Goal: Complete application form

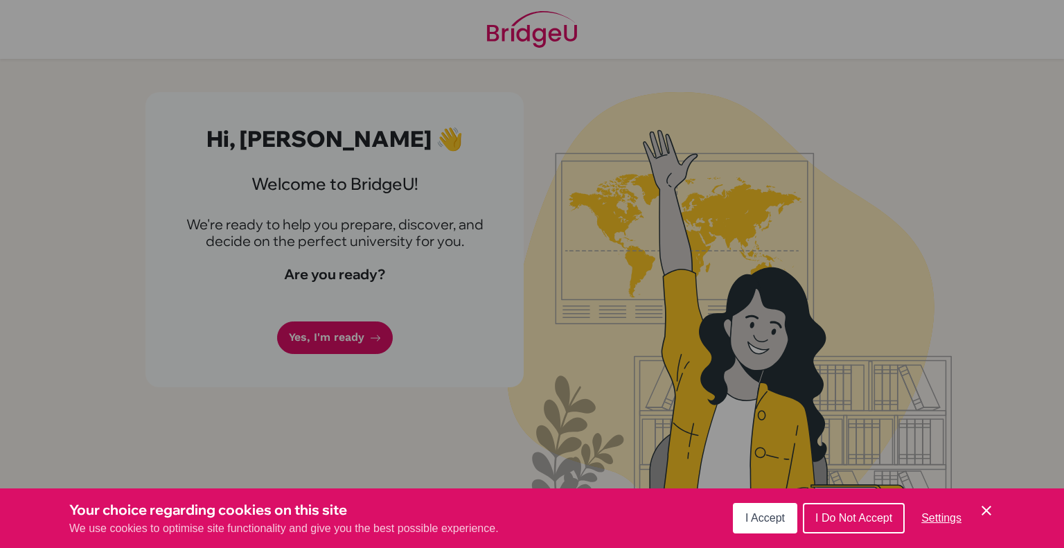
click at [780, 523] on span "I Accept" at bounding box center [764, 518] width 39 height 12
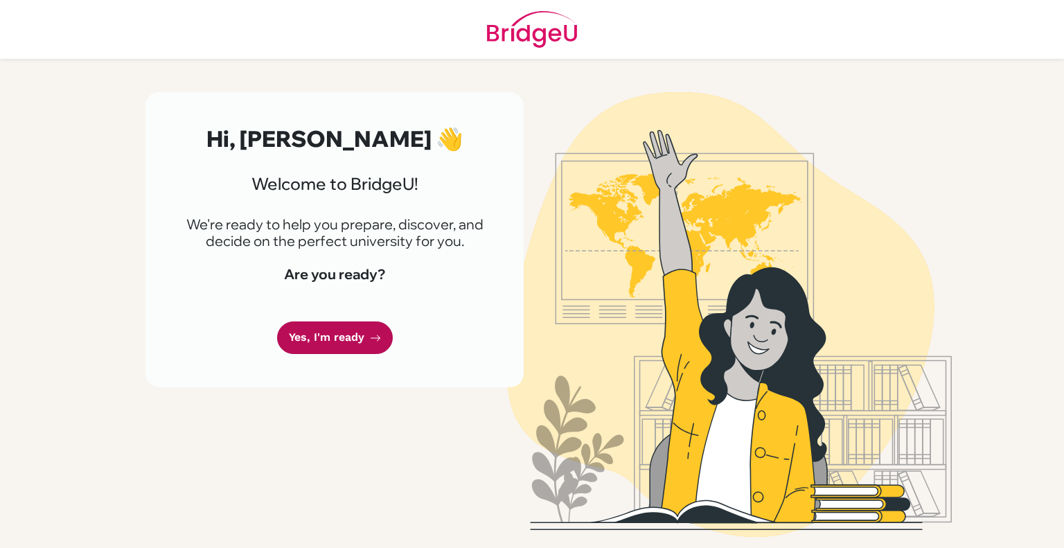
click at [343, 332] on link "Yes, I'm ready" at bounding box center [335, 337] width 116 height 33
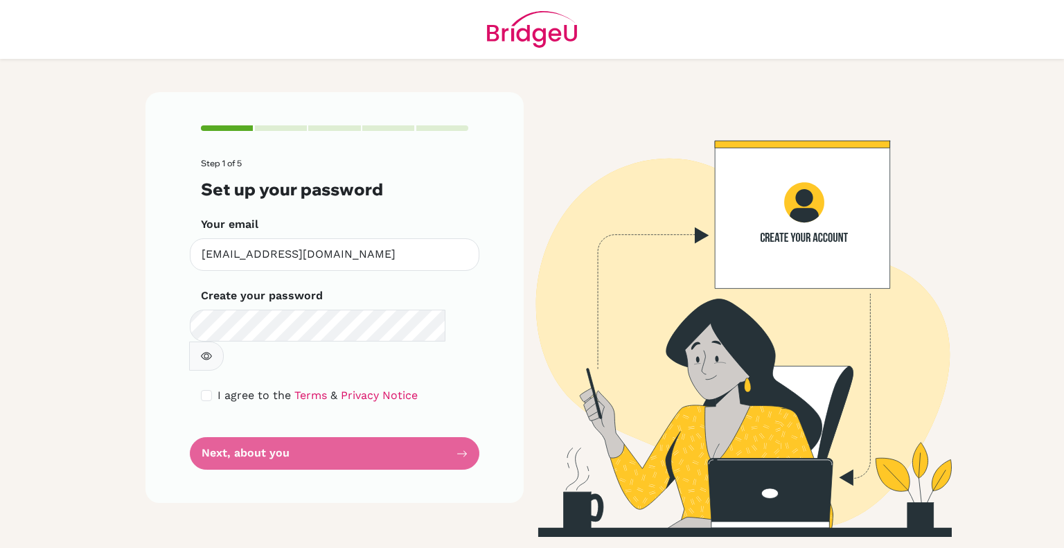
click at [568, 310] on img at bounding box center [728, 314] width 789 height 445
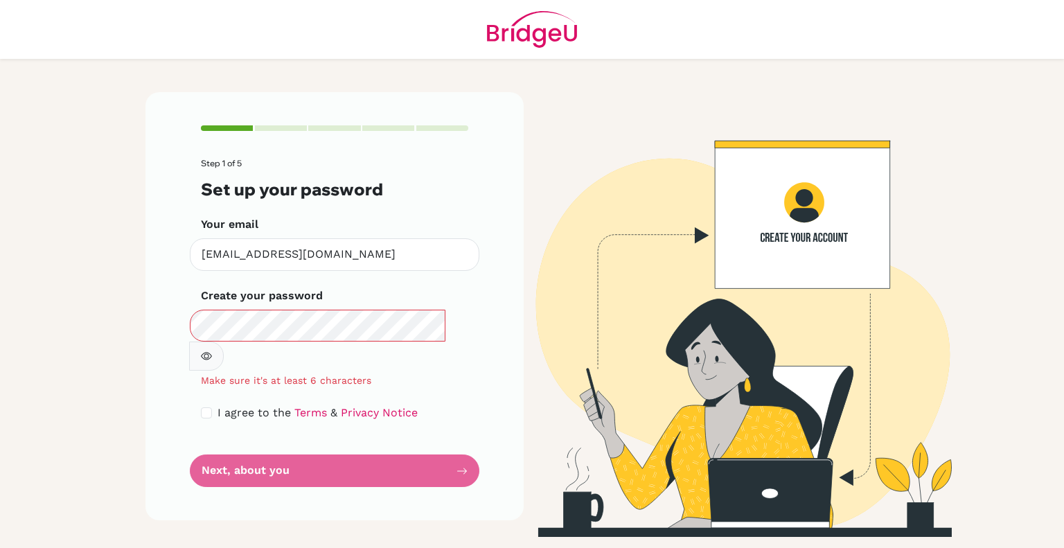
click at [224, 341] on button "button" at bounding box center [206, 355] width 35 height 29
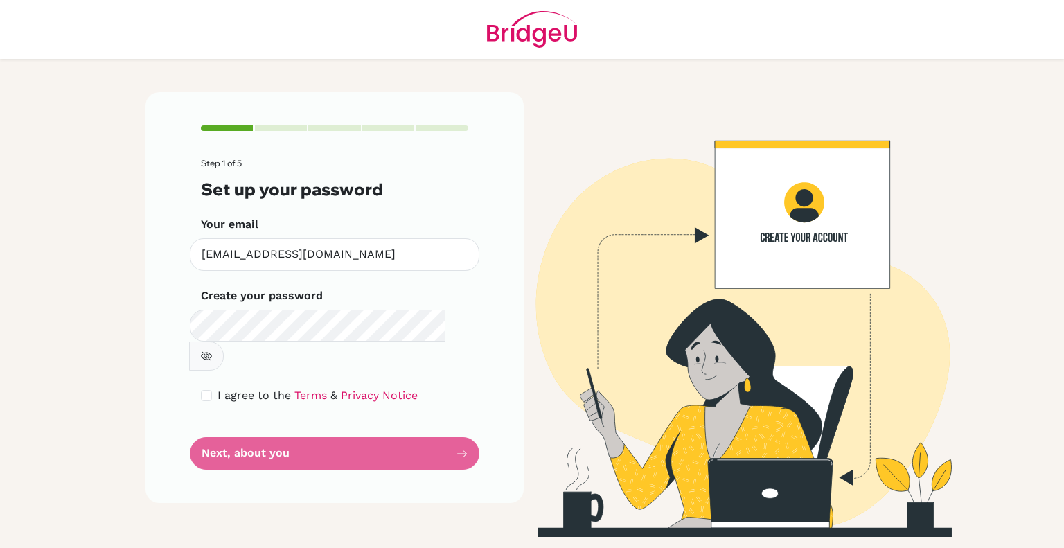
click at [247, 388] on span "I agree to the" at bounding box center [253, 394] width 73 height 13
click at [204, 390] on input "checkbox" at bounding box center [206, 395] width 11 height 11
checkbox input "true"
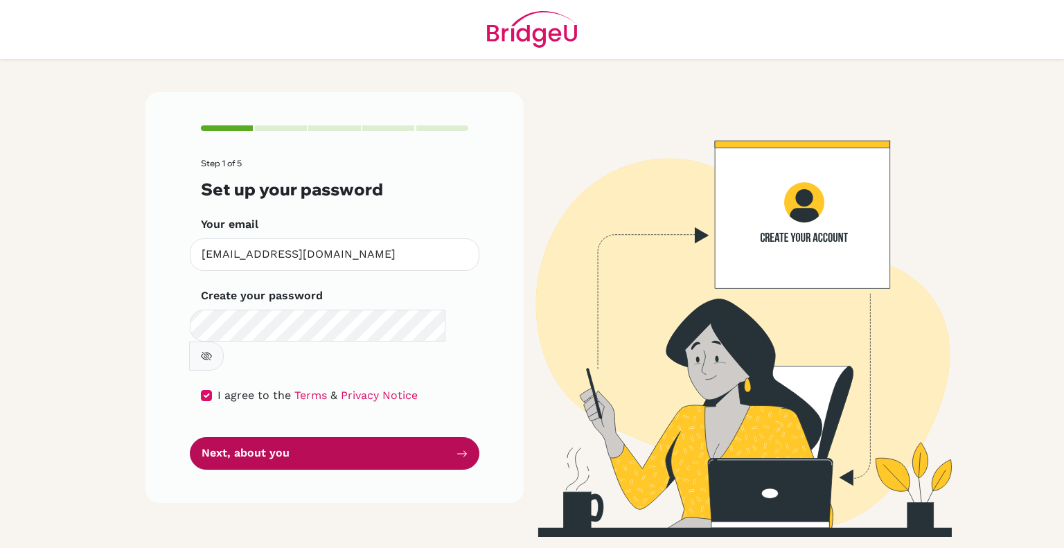
click at [267, 437] on button "Next, about you" at bounding box center [334, 453] width 289 height 33
